Goal: Information Seeking & Learning: Learn about a topic

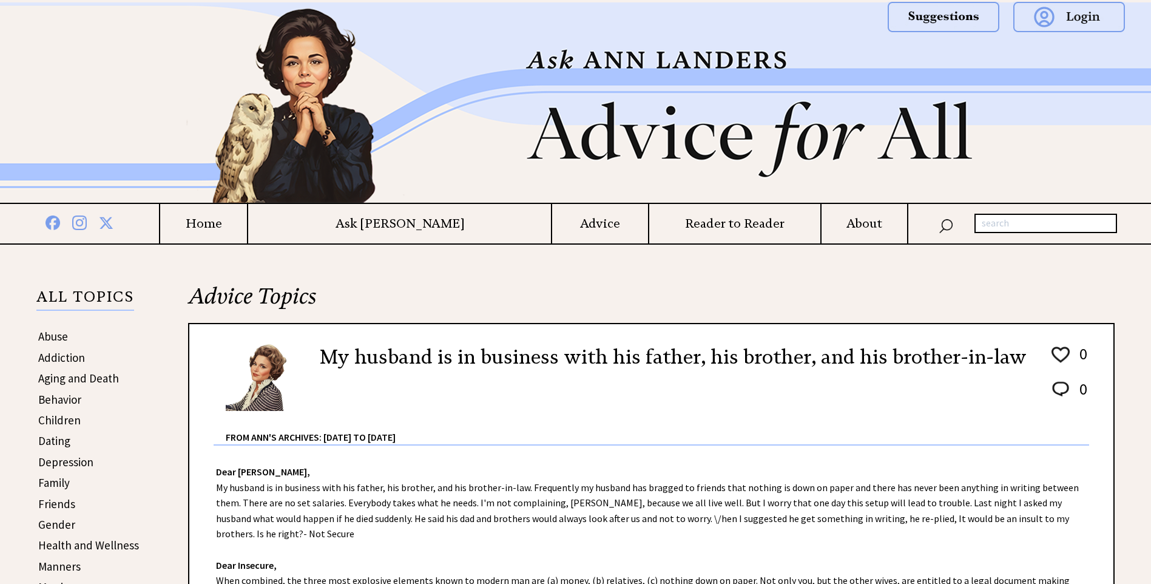
scroll to position [243, 0]
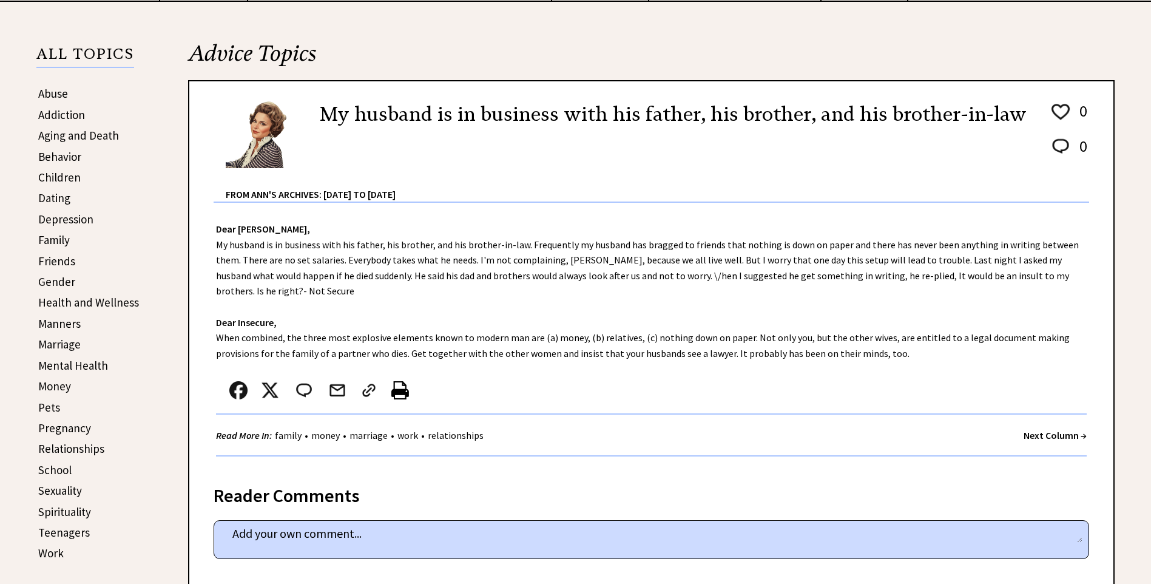
click at [69, 323] on link "Manners" at bounding box center [59, 323] width 42 height 15
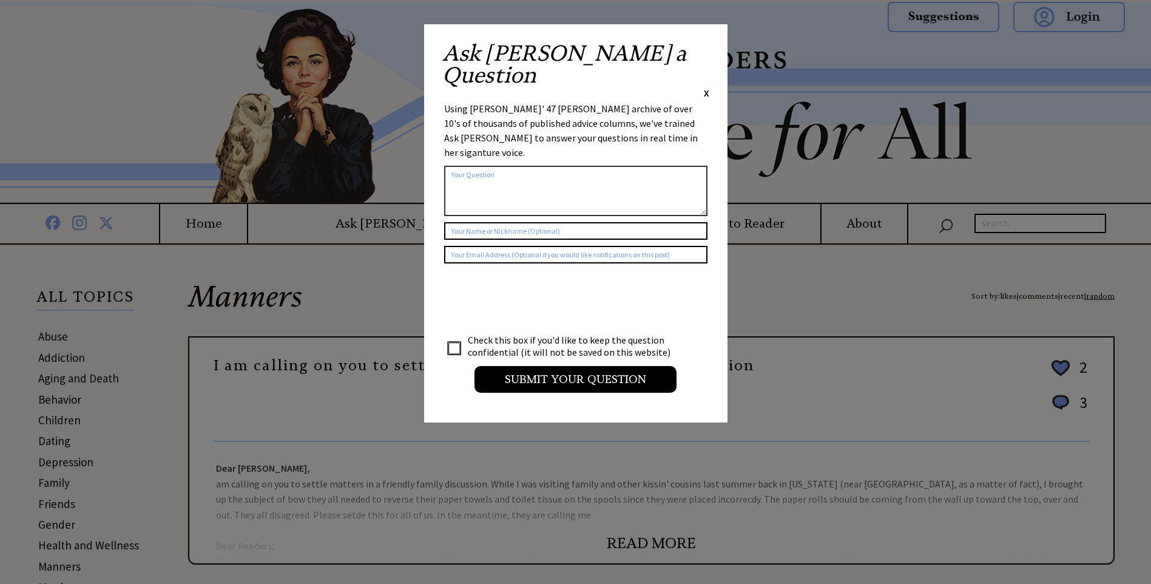
click at [704, 87] on span "X" at bounding box center [706, 93] width 5 height 12
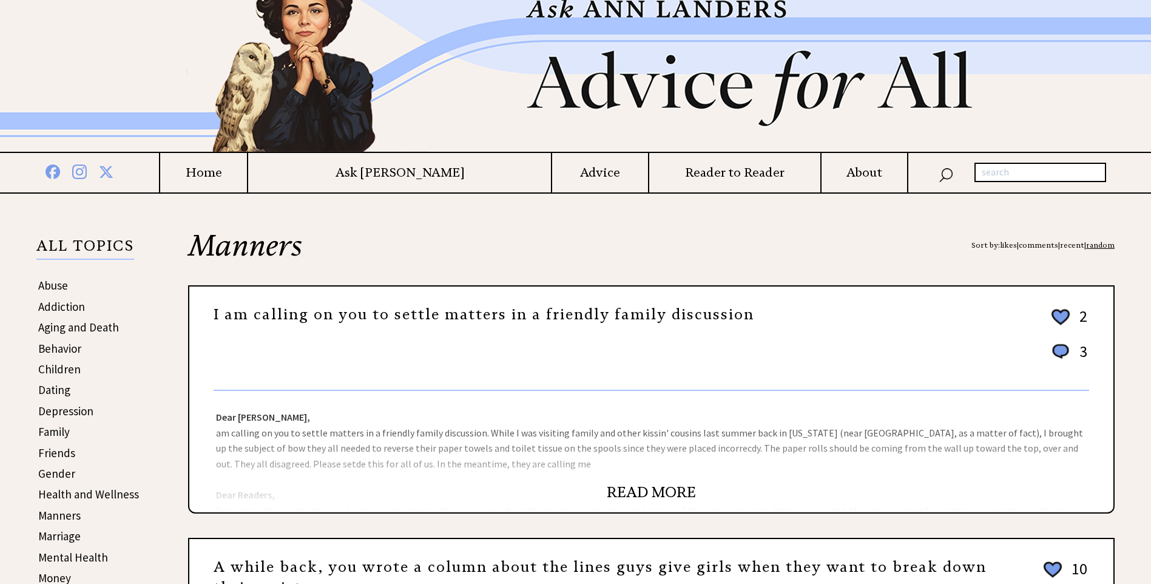
scroll to position [121, 0]
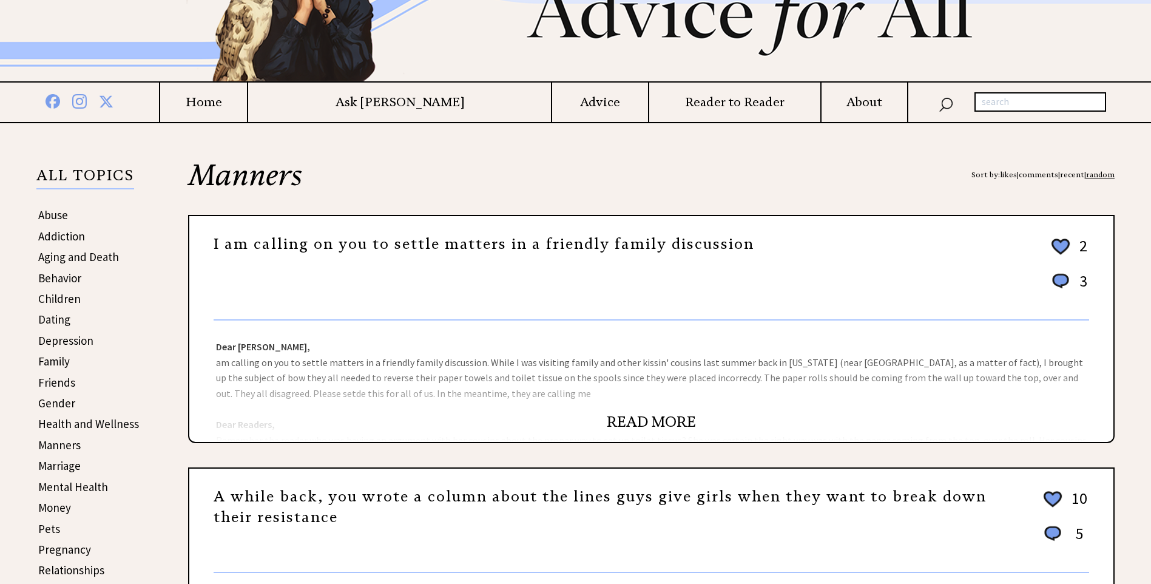
click at [655, 418] on link "READ MORE" at bounding box center [651, 422] width 89 height 18
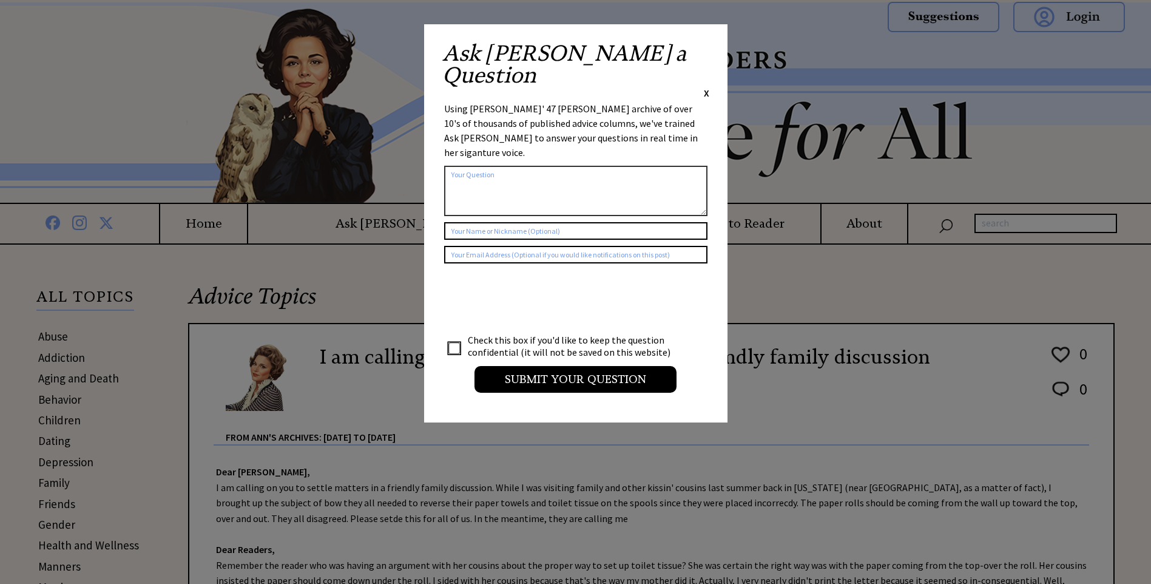
click at [705, 87] on span "X" at bounding box center [706, 93] width 5 height 12
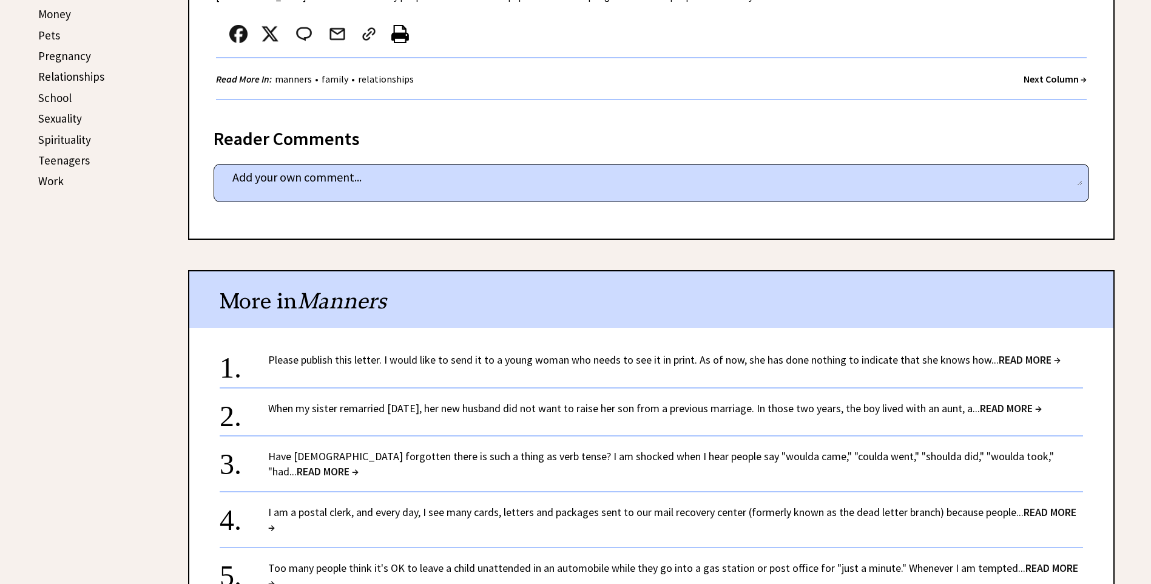
scroll to position [728, 0]
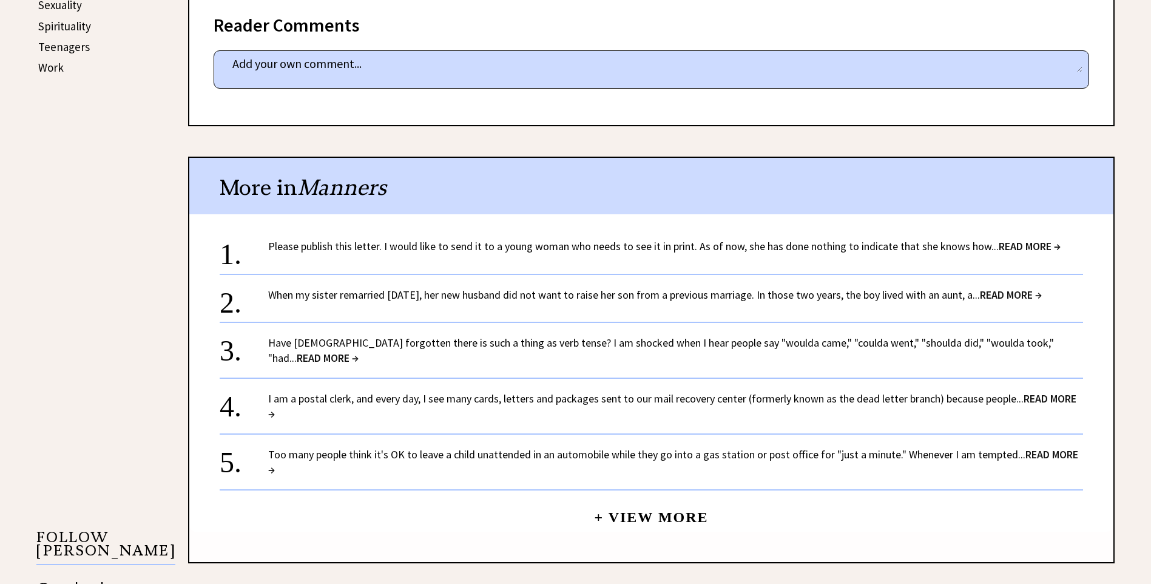
click at [1040, 295] on span "READ MORE →" at bounding box center [1011, 295] width 62 height 14
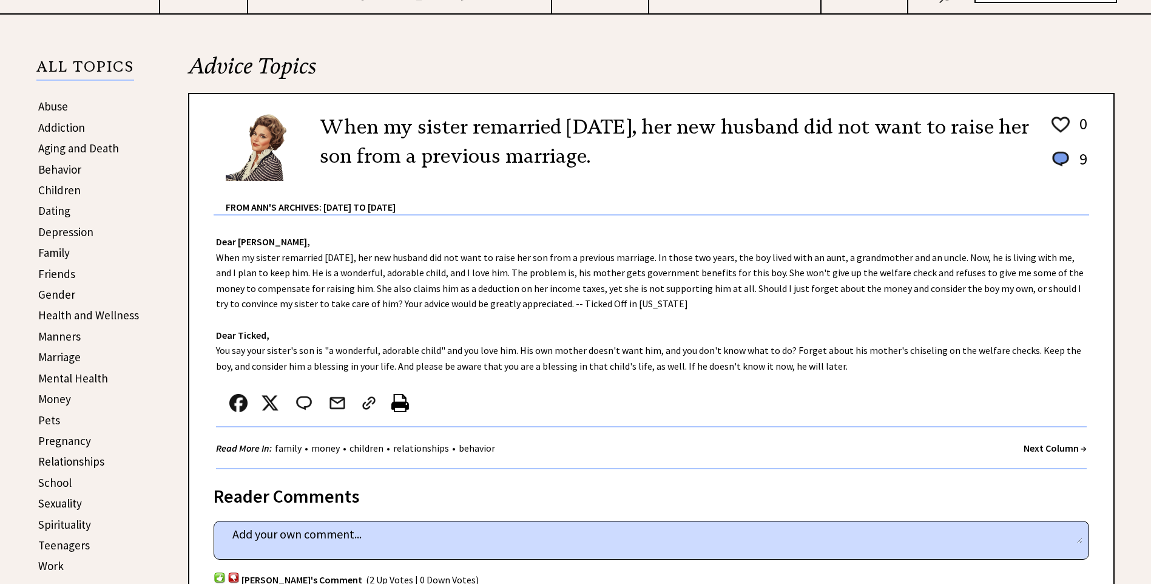
scroll to position [243, 0]
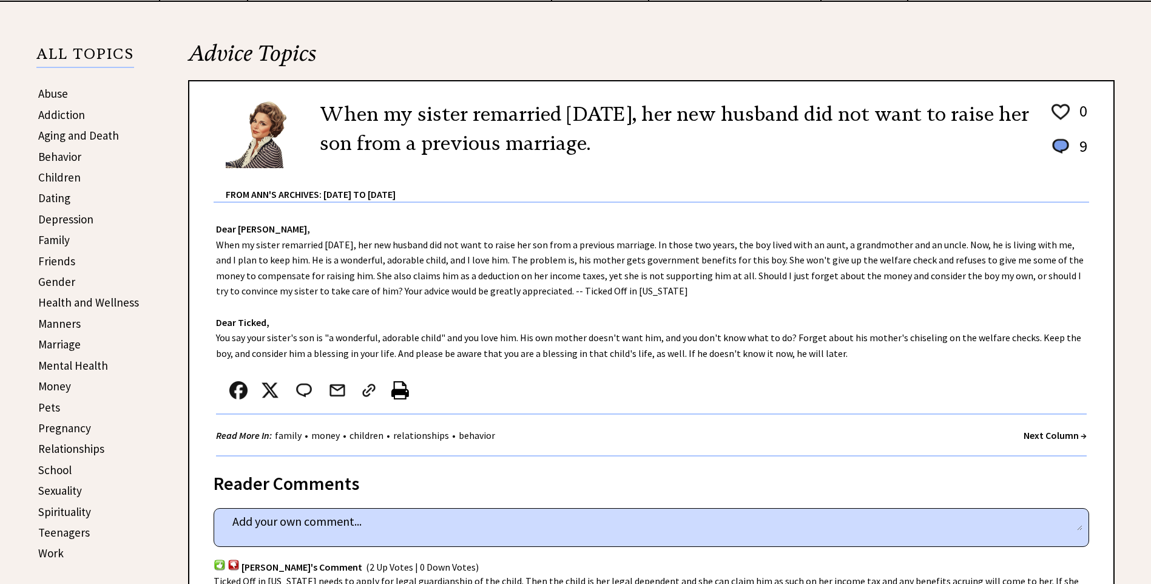
drag, startPoint x: 784, startPoint y: 351, endPoint x: 213, endPoint y: 235, distance: 582.5
click at [213, 235] on div "Dear Ann Landers, When my sister remarried two years ago, her new husband did n…" at bounding box center [651, 330] width 924 height 254
drag, startPoint x: 213, startPoint y: 235, endPoint x: 236, endPoint y: 249, distance: 26.9
copy div "Dear Ann Landers, When my sister remarried two years ago, her new husband did n…"
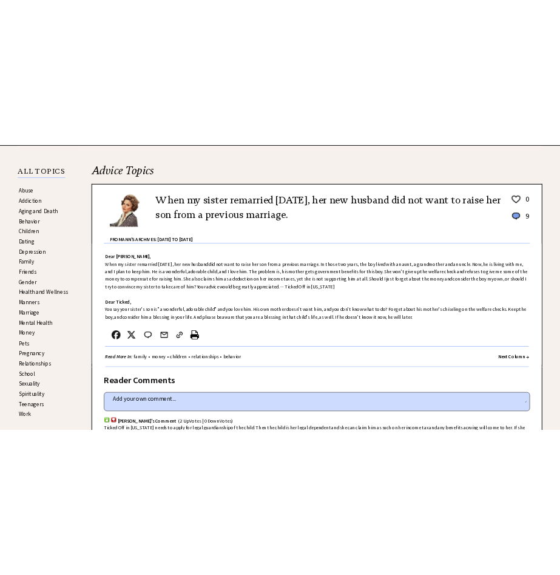
scroll to position [171, 0]
